Goal: Transaction & Acquisition: Subscribe to service/newsletter

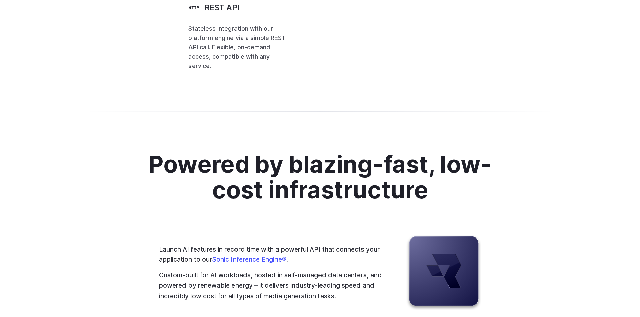
scroll to position [1646, 0]
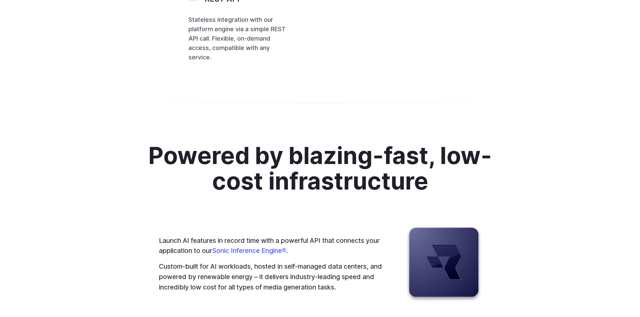
drag, startPoint x: 295, startPoint y: 102, endPoint x: 374, endPoint y: 143, distance: 89.8
click at [0, 0] on code "[ { "taskType" : "imageInference" , "taskUUID" : "67aa2c57-3301-43ae-aa3b-dd40b…" at bounding box center [0, 0] width 0 height 0
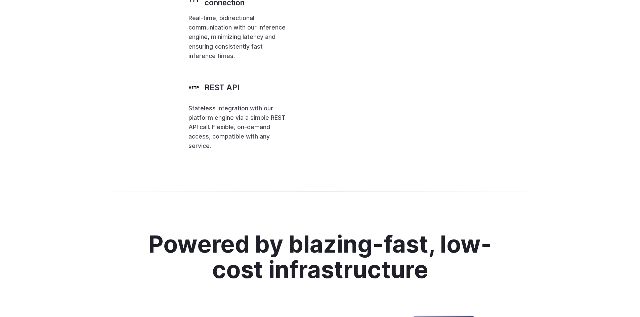
scroll to position [1545, 0]
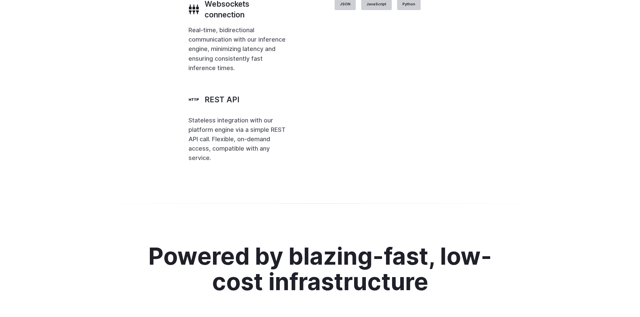
drag, startPoint x: 156, startPoint y: 44, endPoint x: 383, endPoint y: 86, distance: 230.9
drag, startPoint x: 182, startPoint y: 110, endPoint x: 288, endPoint y: 125, distance: 107.7
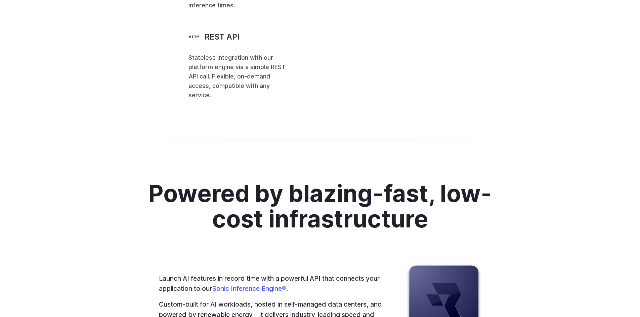
scroll to position [1612, 0]
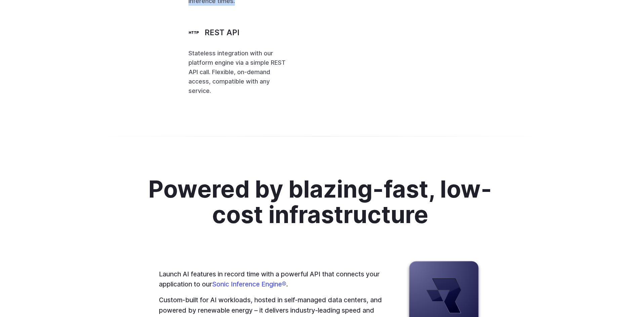
drag, startPoint x: 82, startPoint y: 124, endPoint x: 220, endPoint y: 149, distance: 139.6
drag, startPoint x: 217, startPoint y: 145, endPoint x: 85, endPoint y: 127, distance: 133.0
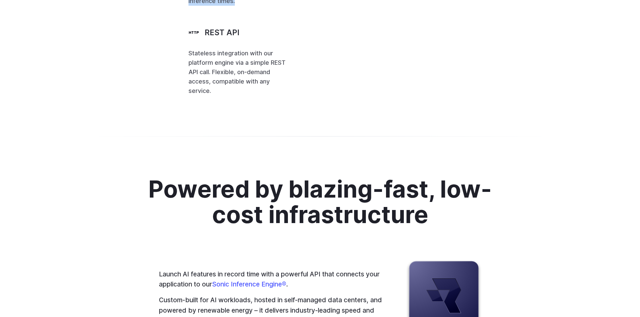
drag, startPoint x: 197, startPoint y: 148, endPoint x: 70, endPoint y: 128, distance: 129.5
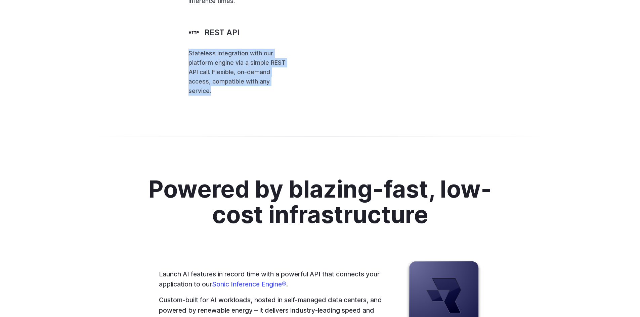
drag, startPoint x: 87, startPoint y: 196, endPoint x: 205, endPoint y: 220, distance: 120.7
click at [205, 96] on p "Stateless integration with our platform engine via a simple REST API call. Flex…" at bounding box center [237, 72] width 99 height 47
drag, startPoint x: 194, startPoint y: 218, endPoint x: 85, endPoint y: 203, distance: 110.2
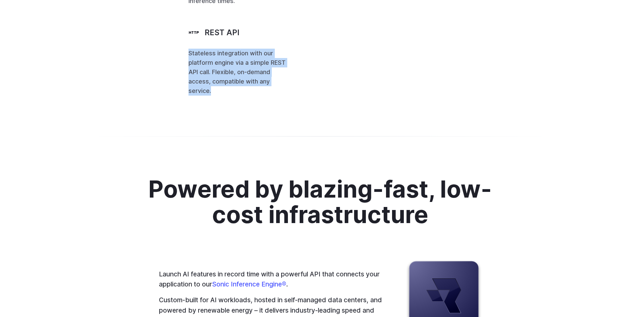
drag, startPoint x: 83, startPoint y: 196, endPoint x: 206, endPoint y: 221, distance: 125.9
click at [206, 96] on p "Stateless integration with our platform engine via a simple REST API call. Flex…" at bounding box center [237, 72] width 99 height 47
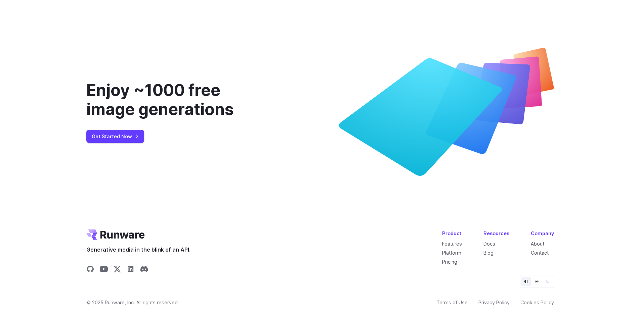
scroll to position [2513, 0]
click at [120, 138] on link "Get Started Now" at bounding box center [115, 136] width 58 height 13
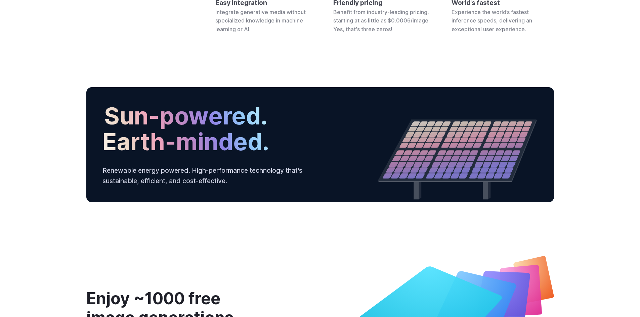
scroll to position [2177, 0]
